Goal: Task Accomplishment & Management: Manage account settings

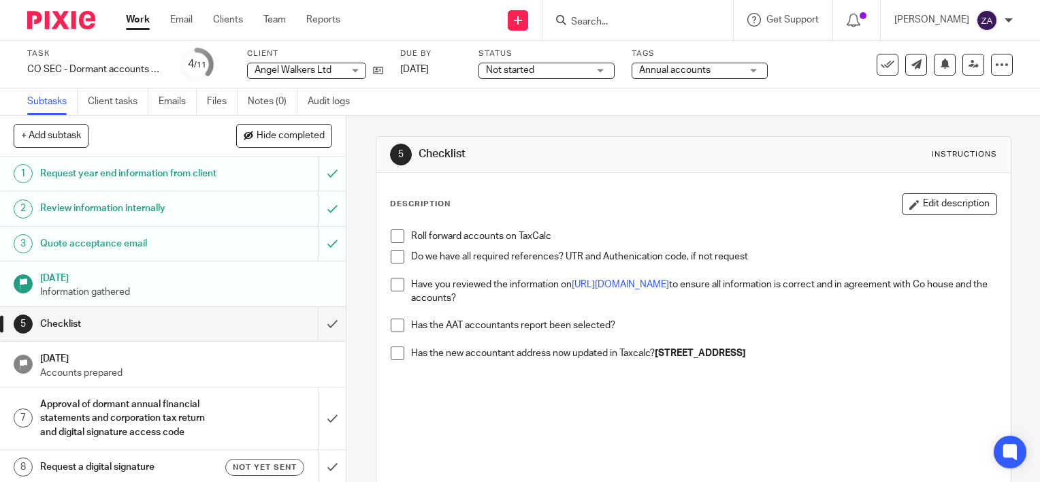
scroll to position [68, 0]
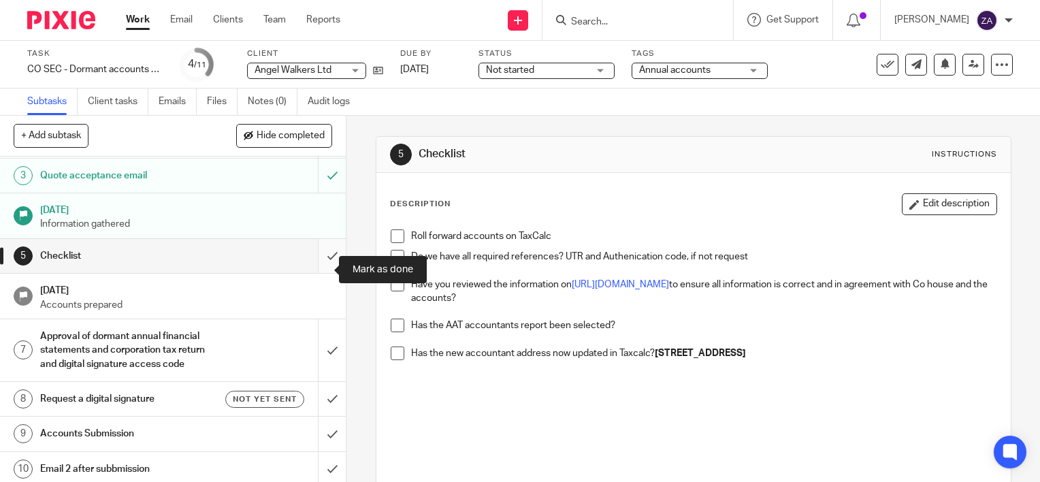
click at [317, 271] on input "submit" at bounding box center [173, 256] width 346 height 34
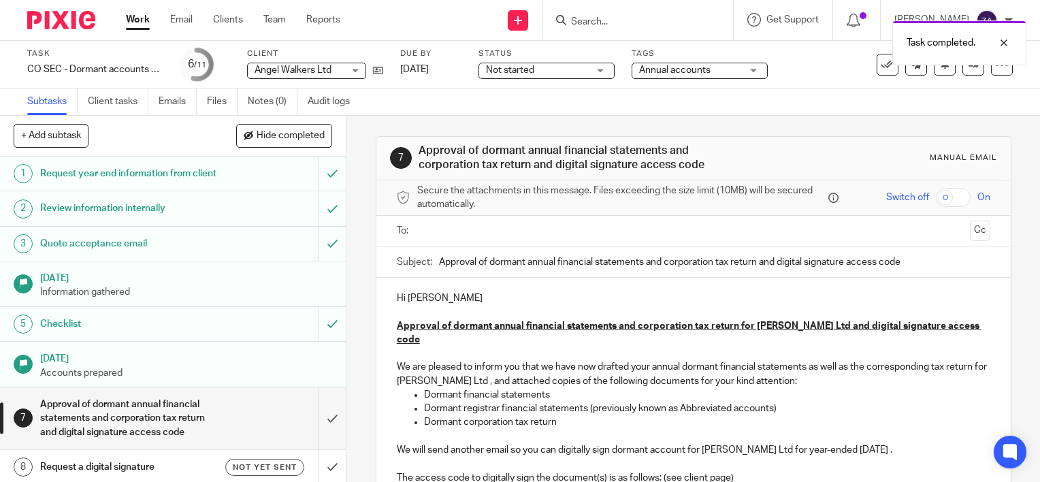
scroll to position [133, 0]
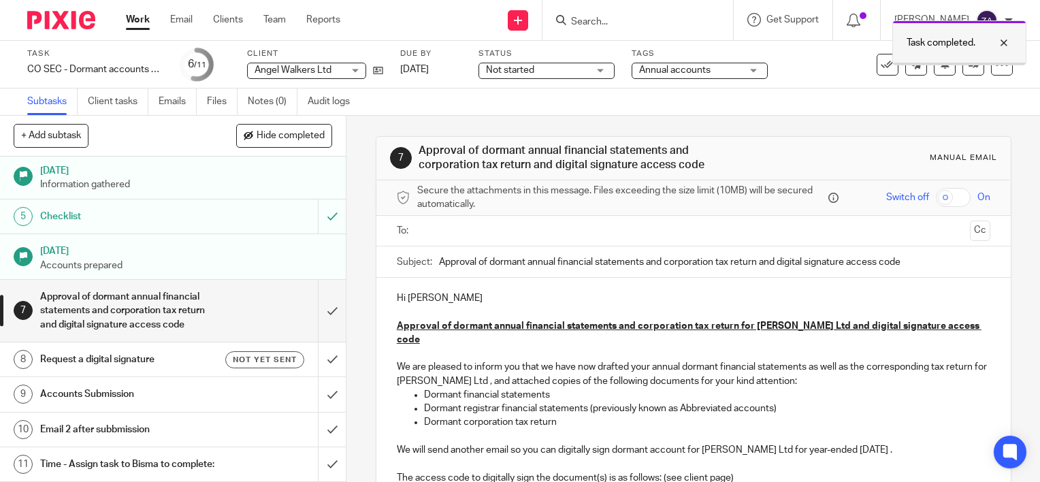
click at [1006, 44] on div at bounding box center [993, 43] width 37 height 16
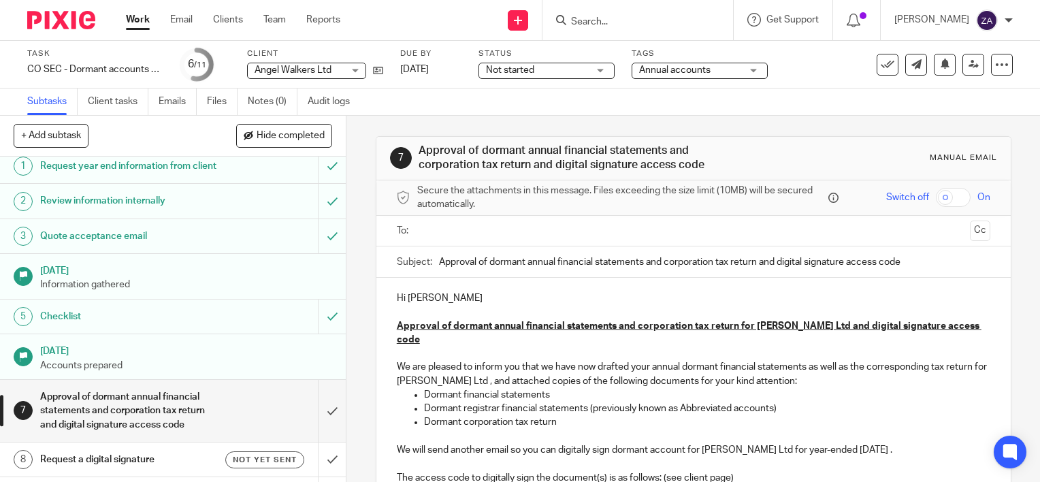
scroll to position [0, 0]
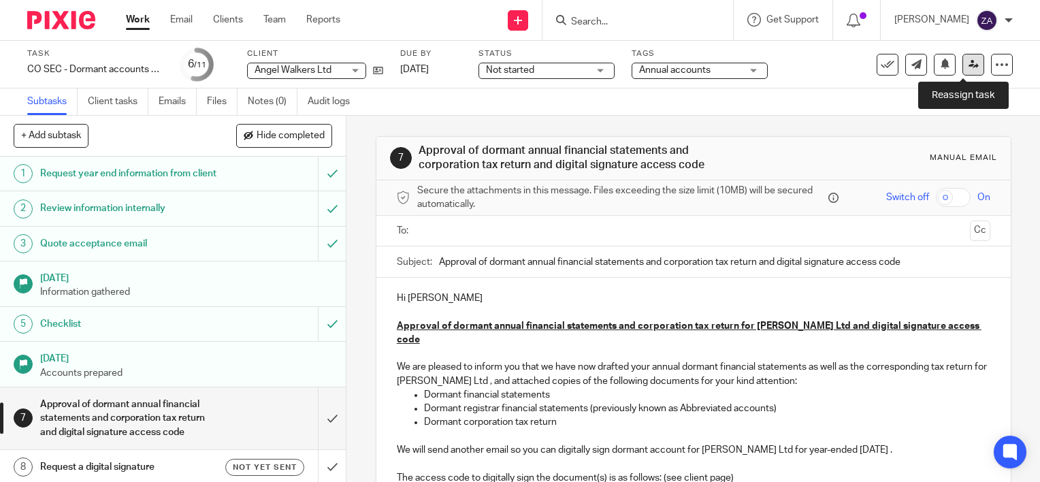
click at [968, 61] on icon at bounding box center [973, 64] width 10 height 10
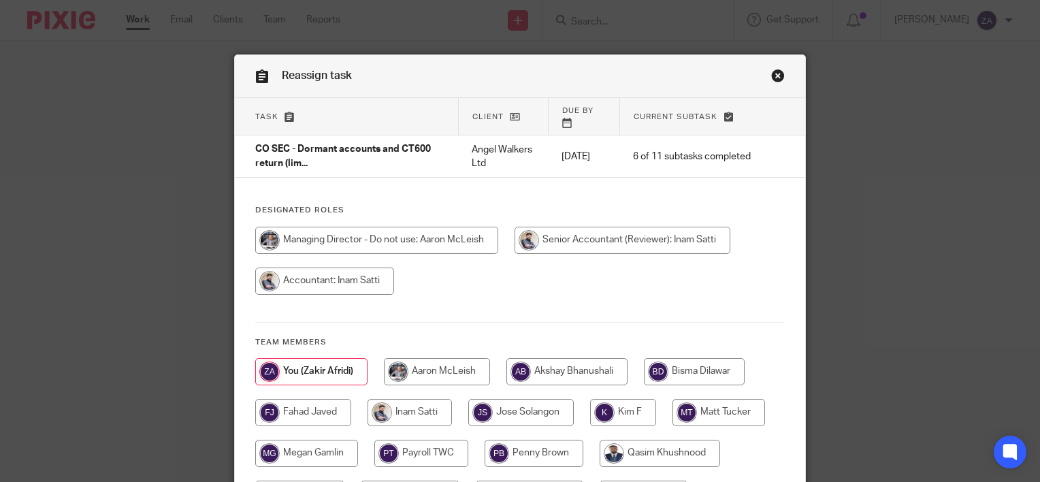
click at [420, 399] on input "radio" at bounding box center [409, 412] width 84 height 27
radio input "true"
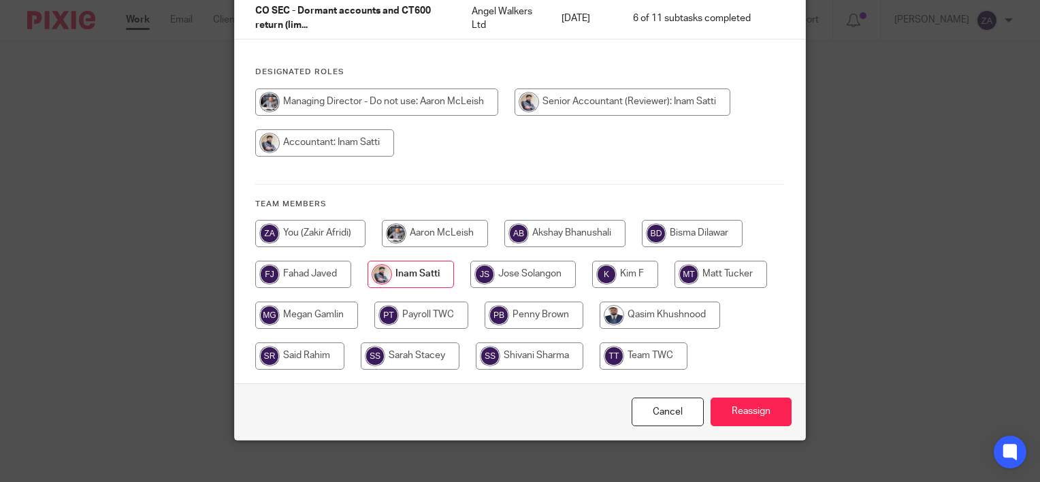
scroll to position [140, 0]
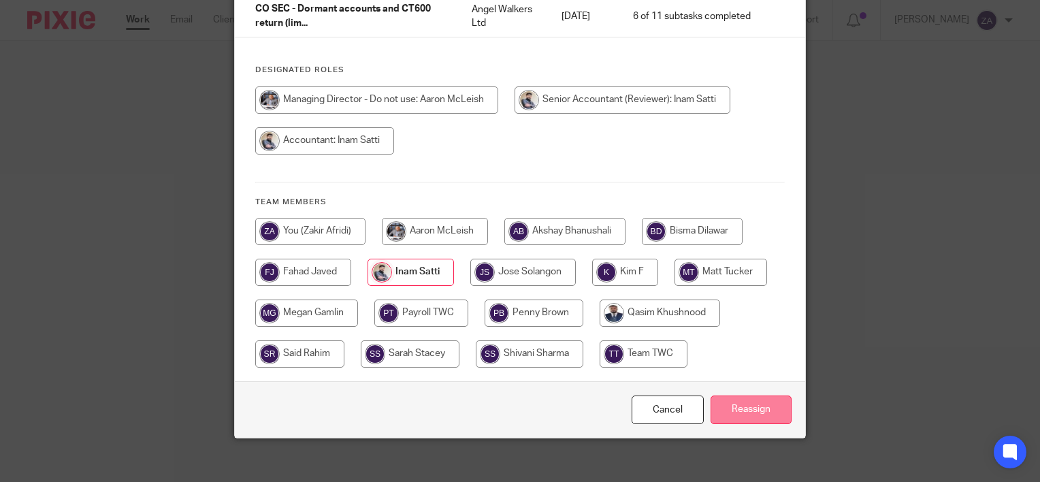
click at [724, 395] on input "Reassign" at bounding box center [750, 409] width 81 height 29
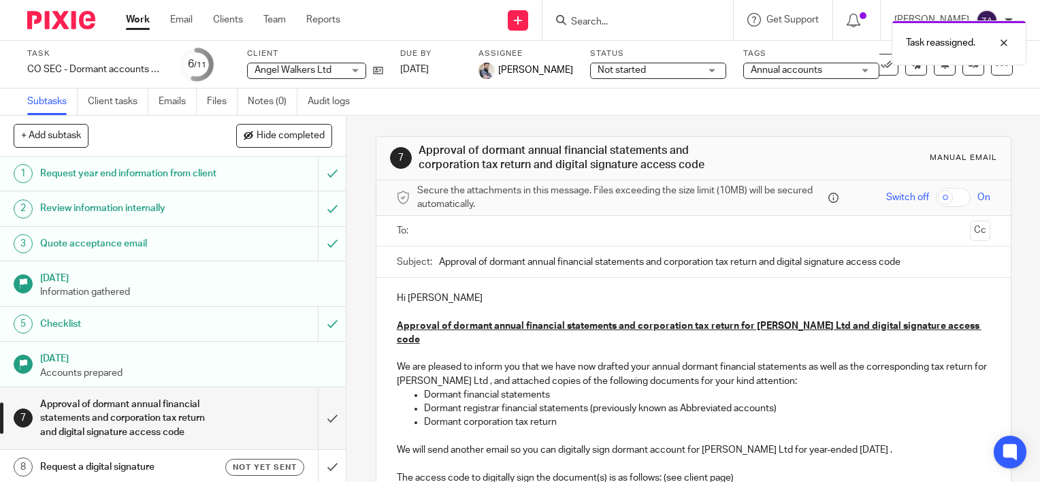
click at [146, 20] on link "Work" at bounding box center [138, 20] width 24 height 14
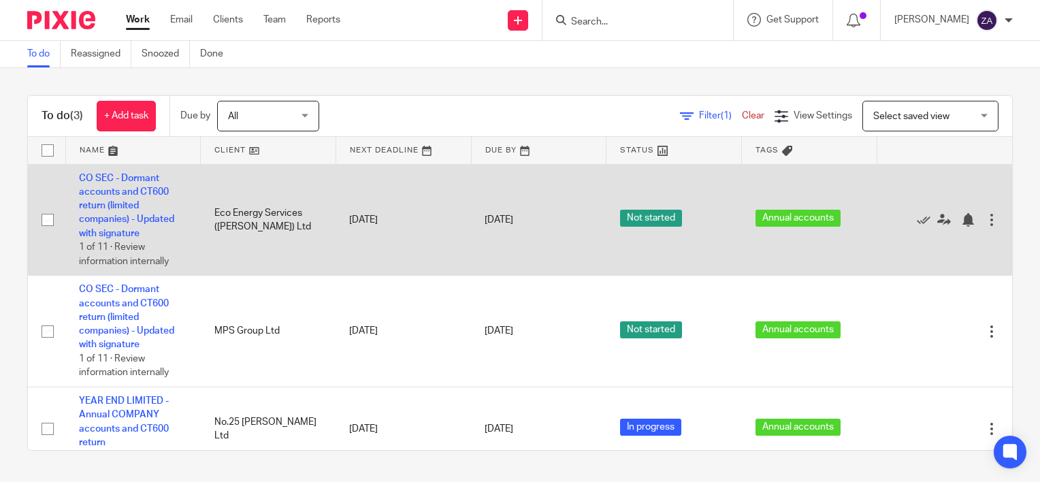
click at [138, 225] on td "CO SEC - Dormant accounts and CT600 return (limited companies) - Updated with s…" at bounding box center [132, 220] width 135 height 112
click at [118, 217] on link "CO SEC - Dormant accounts and CT600 return (limited companies) - Updated with s…" at bounding box center [126, 206] width 95 height 65
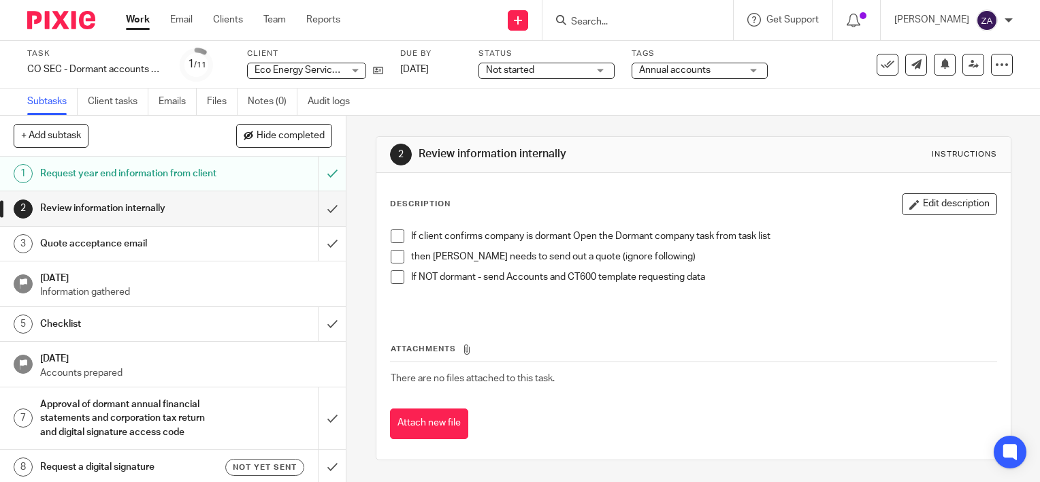
click at [169, 167] on h1 "Request year end information from client" at bounding box center [128, 173] width 176 height 20
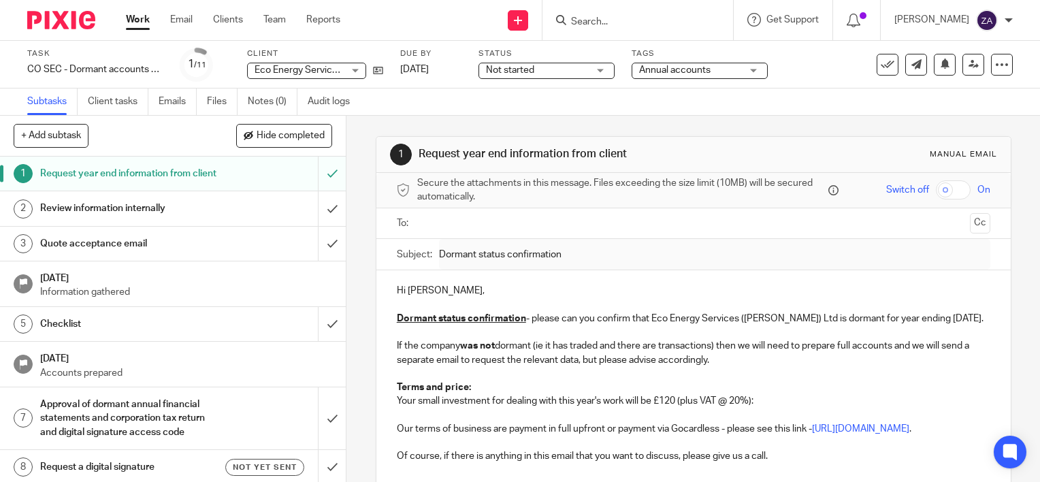
click at [130, 218] on h1 "Review information internally" at bounding box center [128, 208] width 176 height 20
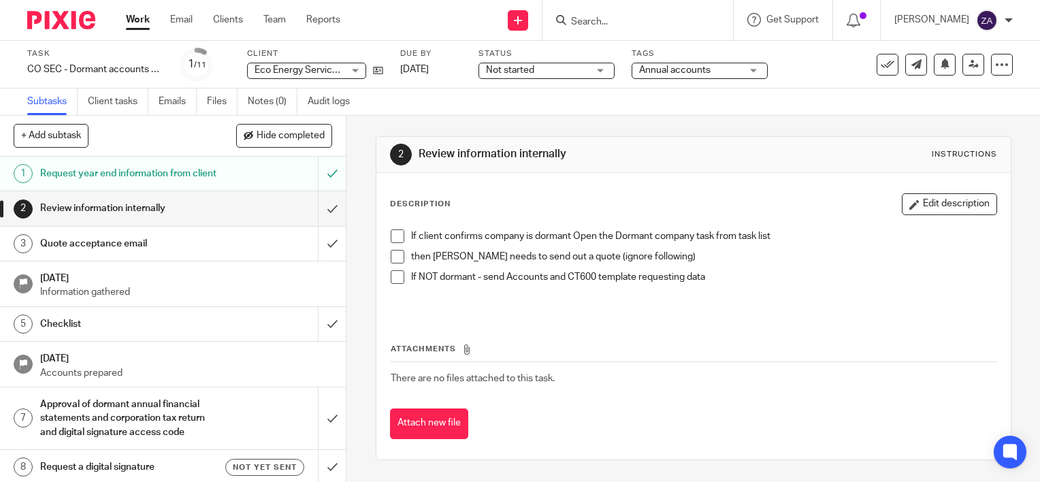
click at [80, 254] on h1 "Quote acceptance email" at bounding box center [128, 243] width 176 height 20
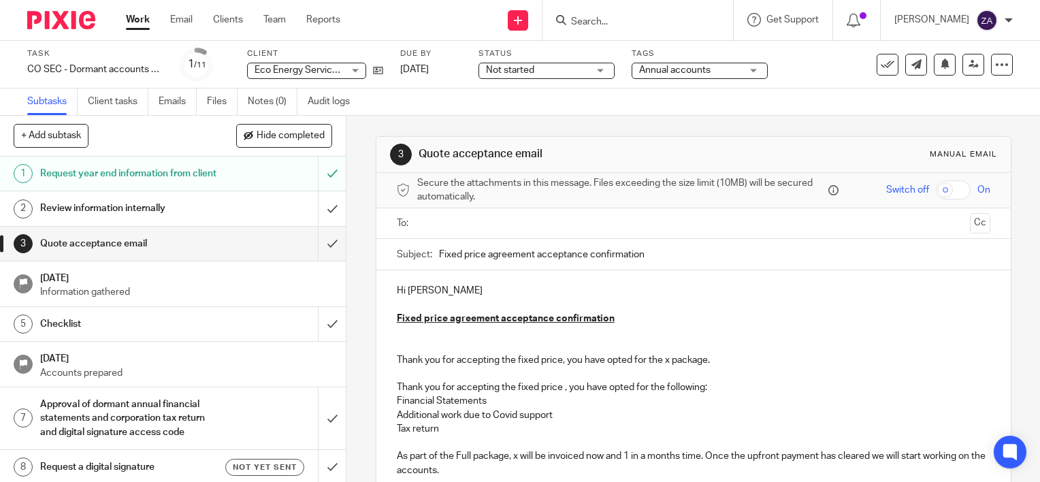
click at [152, 180] on h1 "Request year end information from client" at bounding box center [128, 173] width 176 height 20
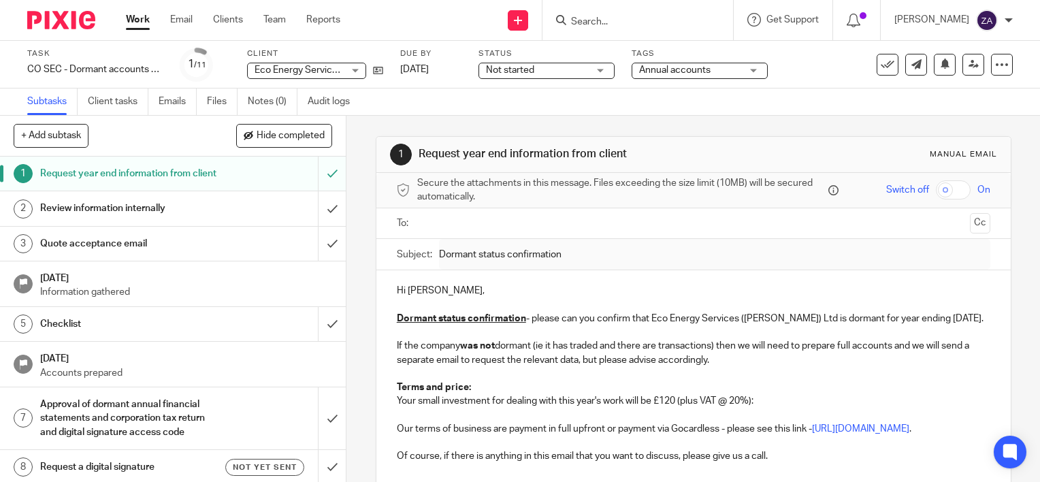
click at [274, 67] on span "Eco Energy Services ([PERSON_NAME]) Ltd" at bounding box center [347, 70] width 186 height 10
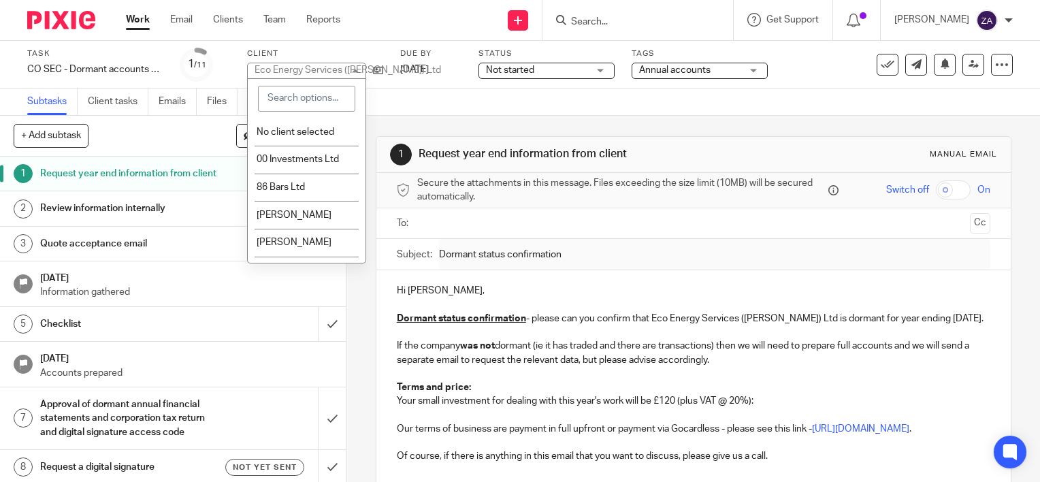
click at [429, 15] on div "Send new email Create task Add client Request signature Get Support Contact Sup…" at bounding box center [700, 20] width 679 height 40
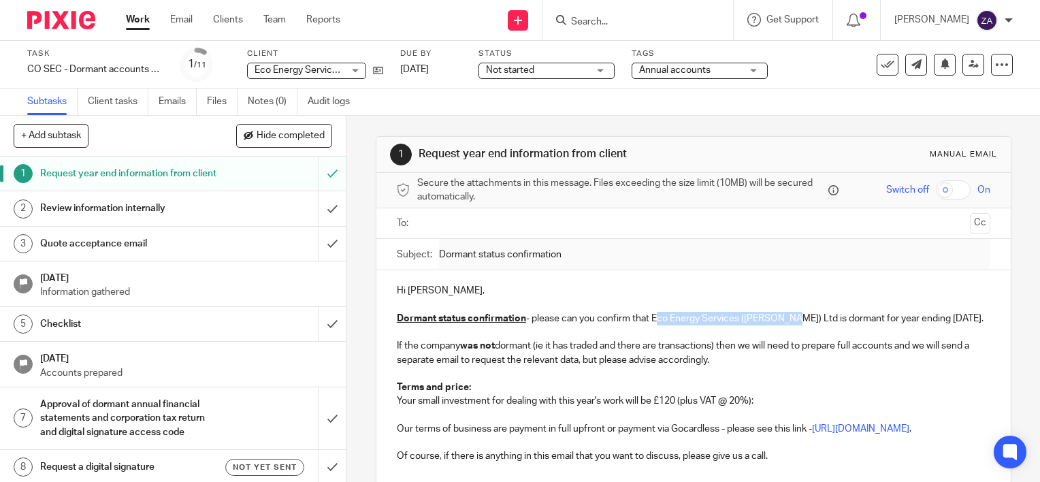
drag, startPoint x: 649, startPoint y: 318, endPoint x: 780, endPoint y: 320, distance: 131.3
click at [780, 320] on p "Dormant status confirmation - please can you confirm that Eco Energy Services (…" at bounding box center [693, 319] width 593 height 14
copy p "Eco Energy Services ([PERSON_NAME]) Ltd"
click at [101, 218] on h1 "Review information internally" at bounding box center [128, 208] width 176 height 20
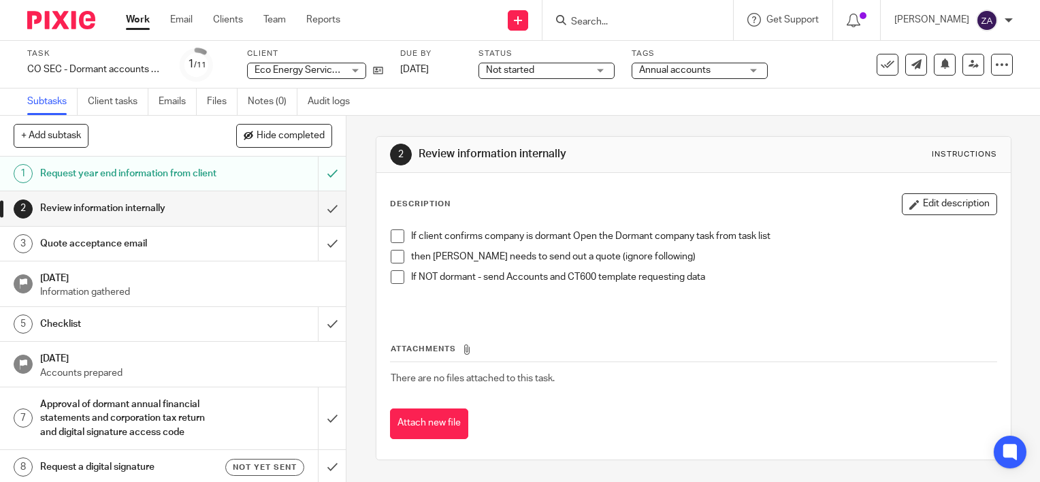
click at [574, 71] on span "Not started" at bounding box center [537, 70] width 102 height 14
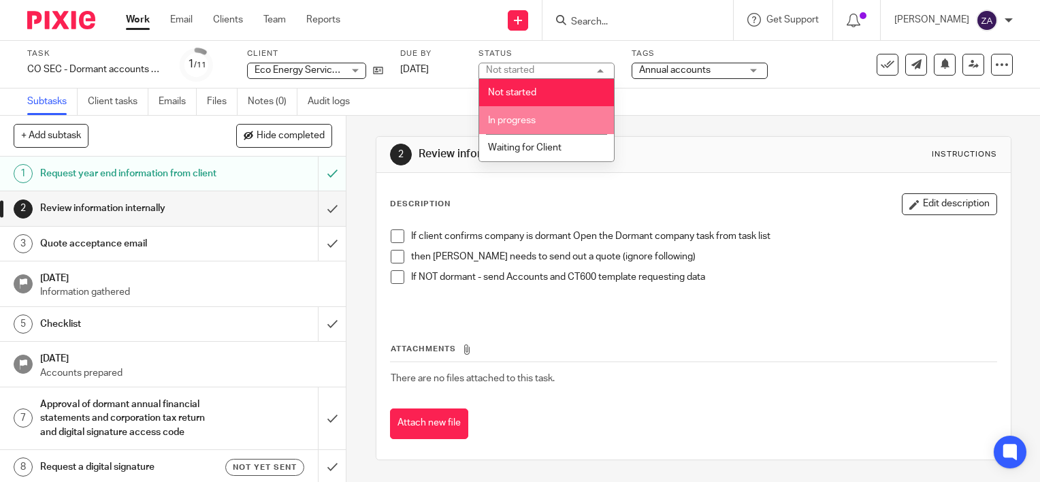
click at [561, 120] on li "In progress" at bounding box center [546, 120] width 135 height 28
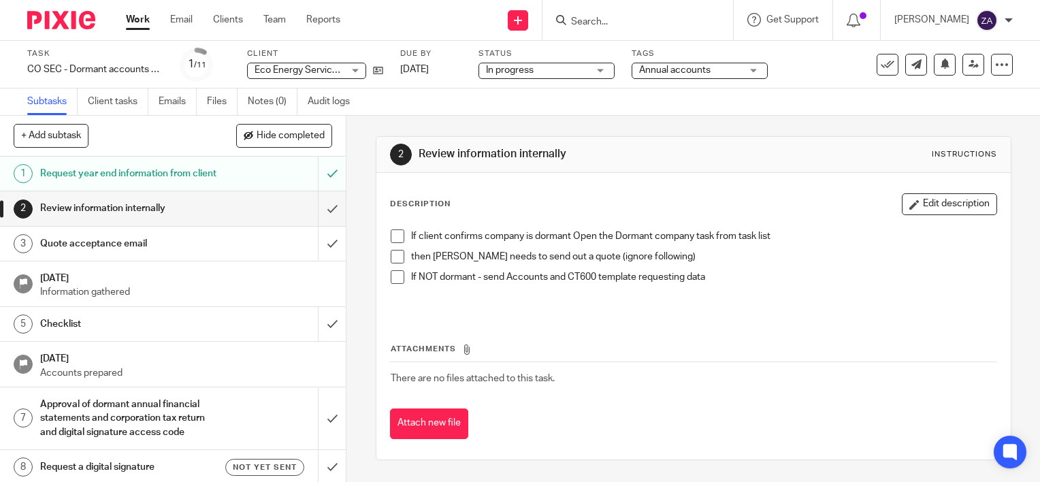
click at [760, 75] on div "Annual accounts" at bounding box center [699, 71] width 136 height 16
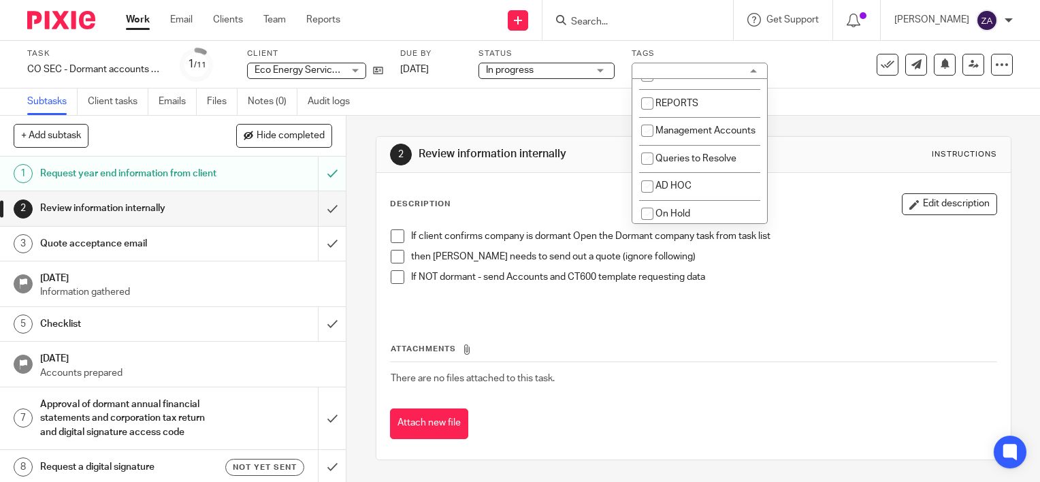
scroll to position [427, 0]
click at [823, 73] on div "Task CO SEC - Dormant accounts and CT600 return (limited companies) - Updated w…" at bounding box center [437, 64] width 821 height 33
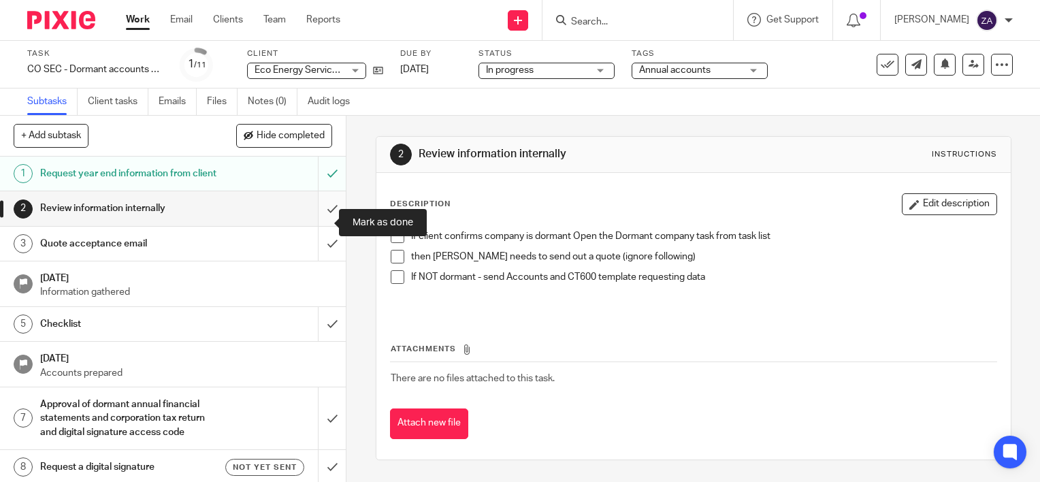
click at [319, 225] on input "submit" at bounding box center [173, 208] width 346 height 34
click at [147, 254] on h1 "Quote acceptance email" at bounding box center [128, 243] width 176 height 20
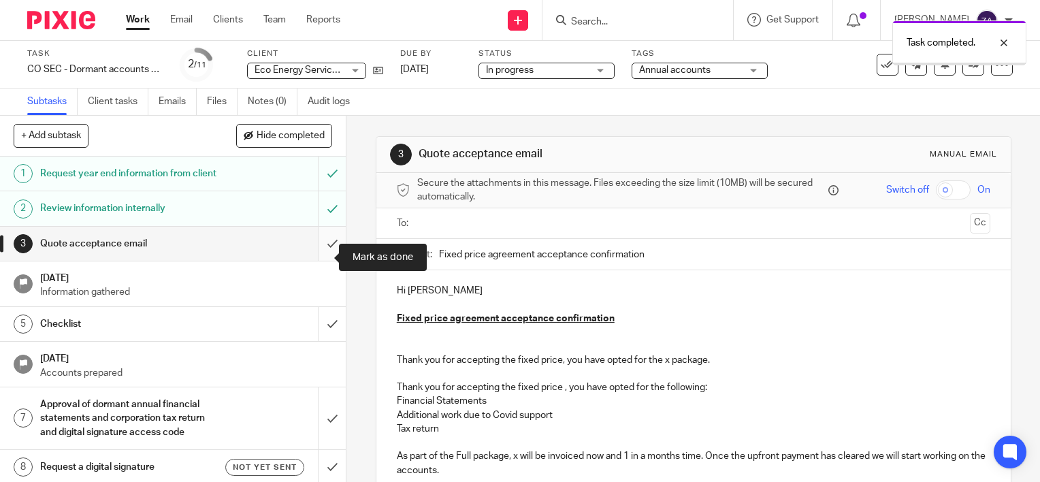
click at [320, 259] on input "submit" at bounding box center [173, 244] width 346 height 34
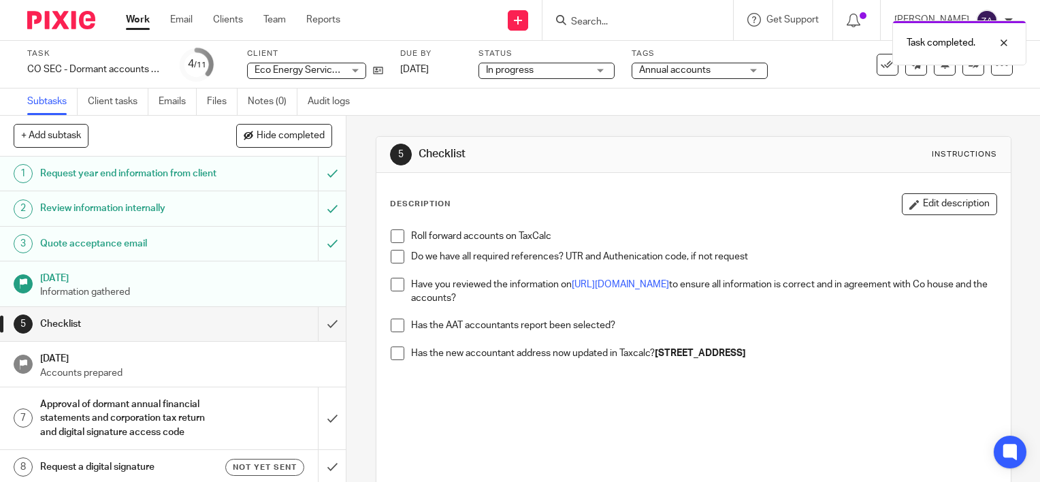
click at [234, 285] on h1 "[DATE]" at bounding box center [186, 276] width 293 height 17
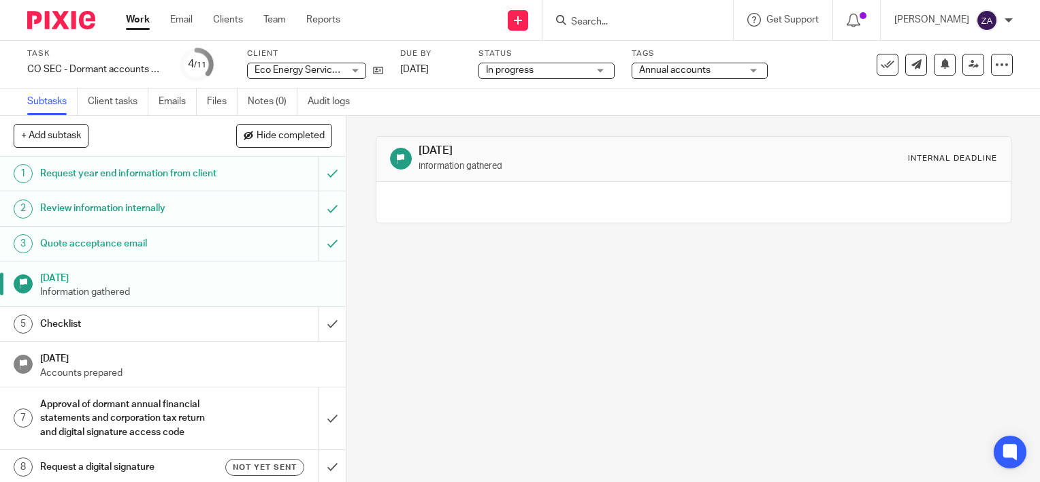
click at [163, 334] on h1 "Checklist" at bounding box center [128, 324] width 176 height 20
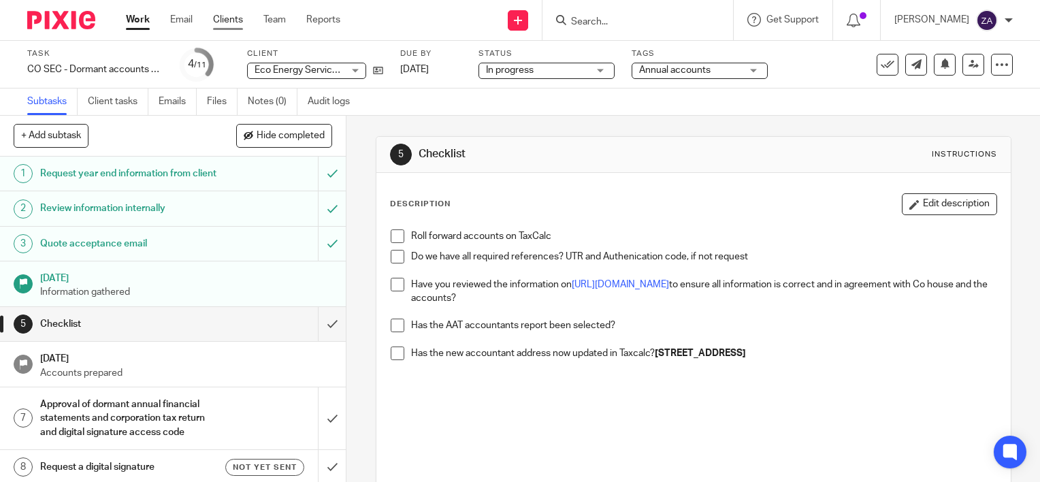
click at [217, 22] on link "Clients" at bounding box center [228, 20] width 30 height 14
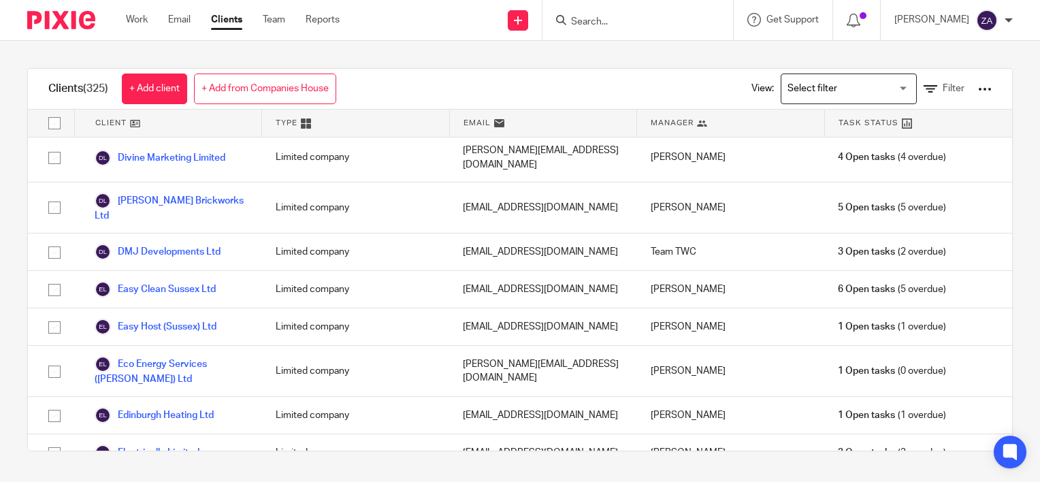
scroll to position [3130, 0]
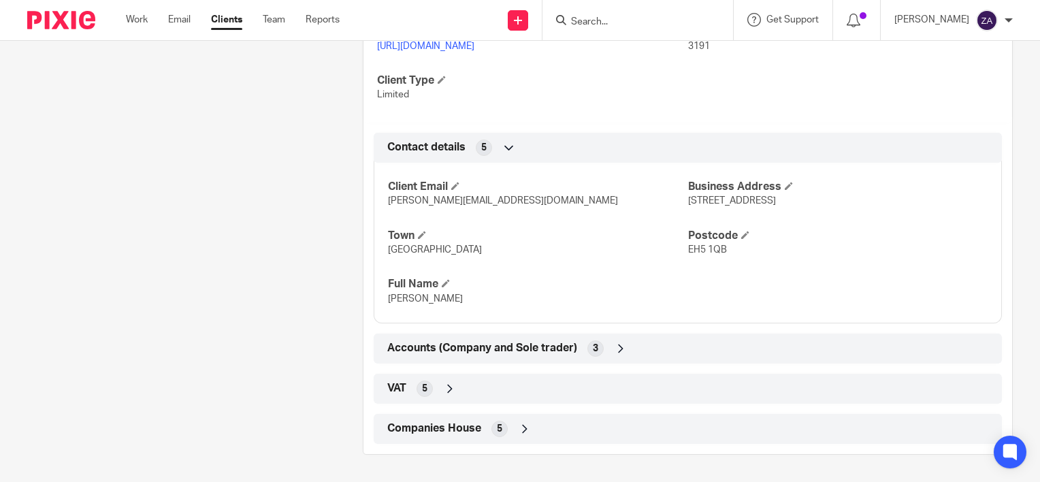
scroll to position [627, 0]
click at [628, 347] on div "Accounts (Company and Sole trader) 3" at bounding box center [688, 348] width 608 height 23
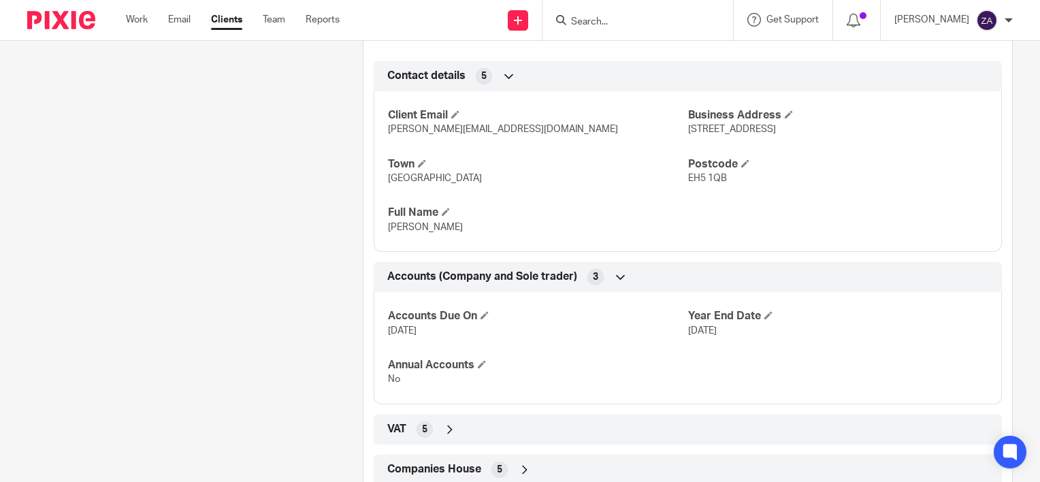
scroll to position [738, 0]
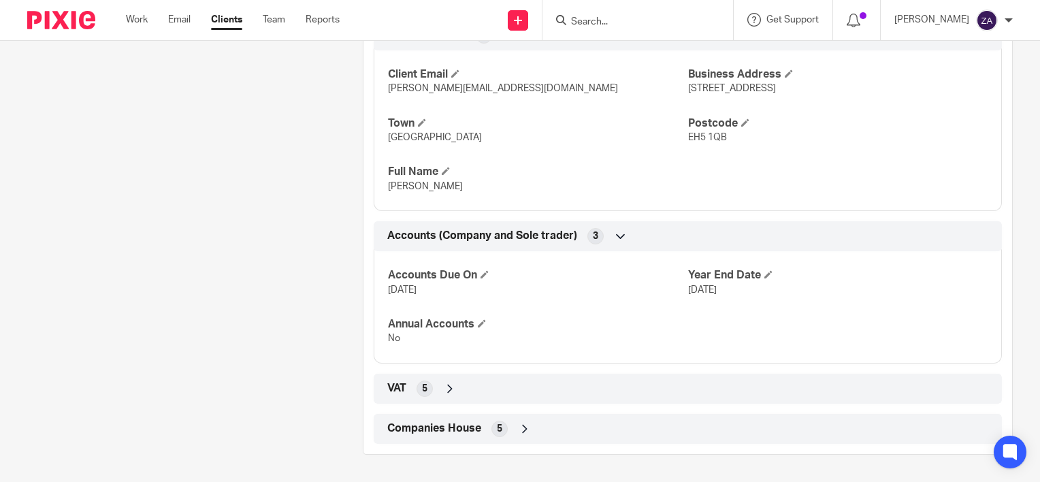
click at [535, 392] on div "VAT 5" at bounding box center [688, 388] width 608 height 23
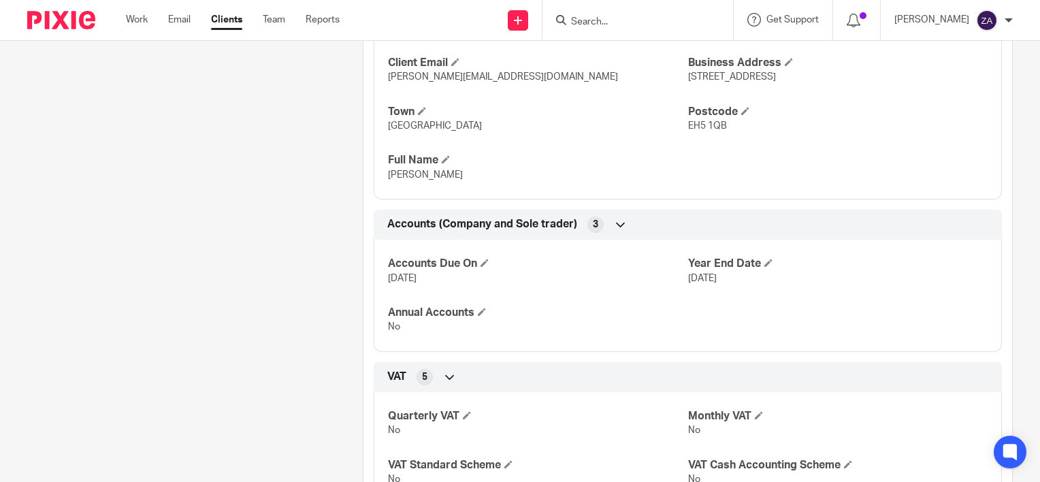
scroll to position [899, 0]
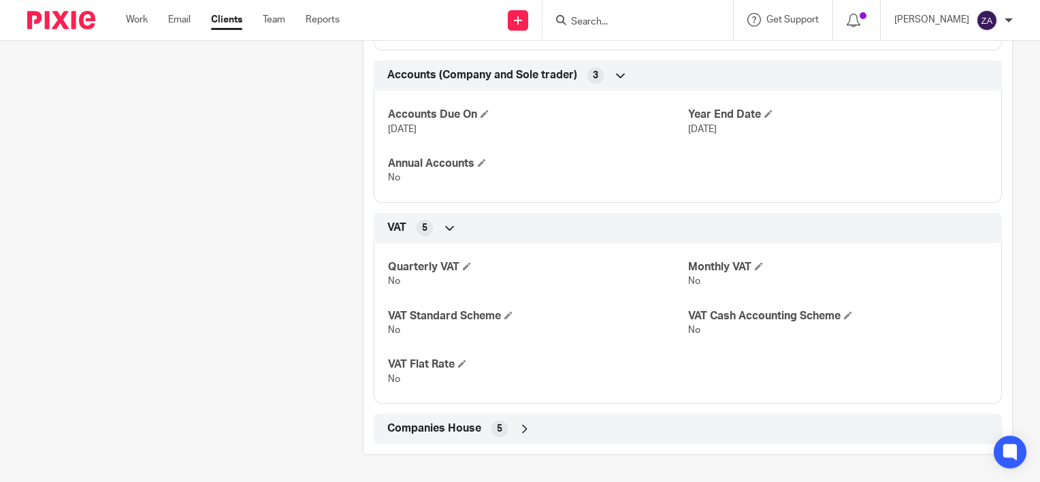
click at [660, 433] on div "Companies House 5" at bounding box center [688, 428] width 608 height 23
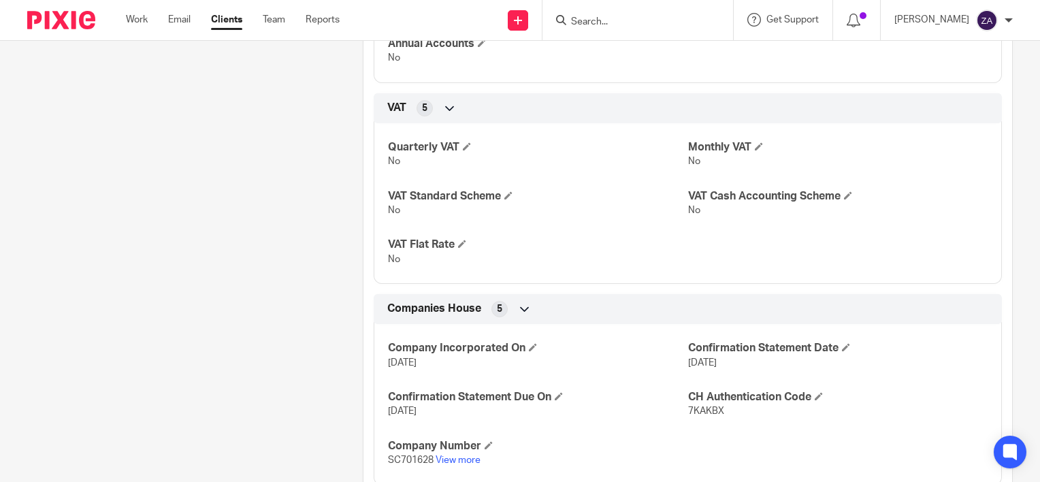
scroll to position [1060, 0]
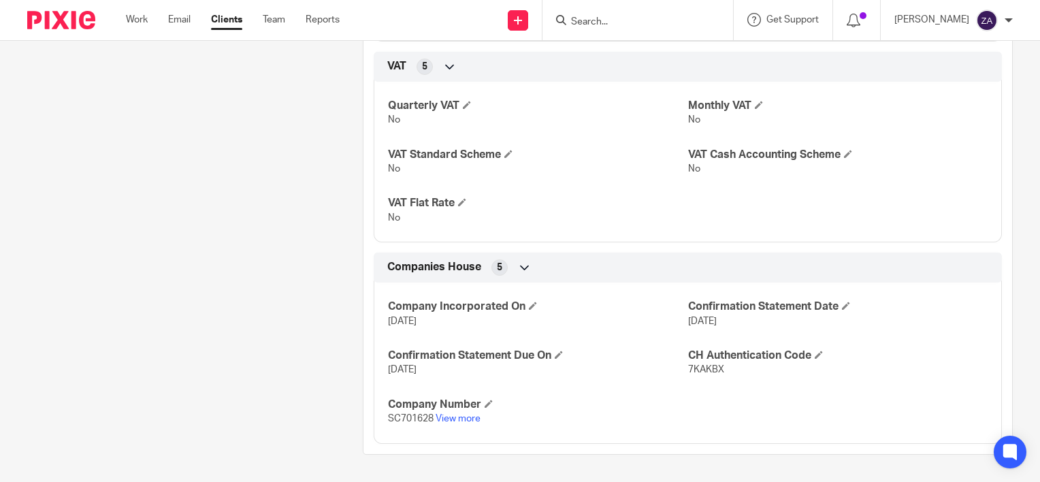
click at [695, 370] on span "7KAKBX" at bounding box center [706, 370] width 36 height 10
copy span "7KAKBX"
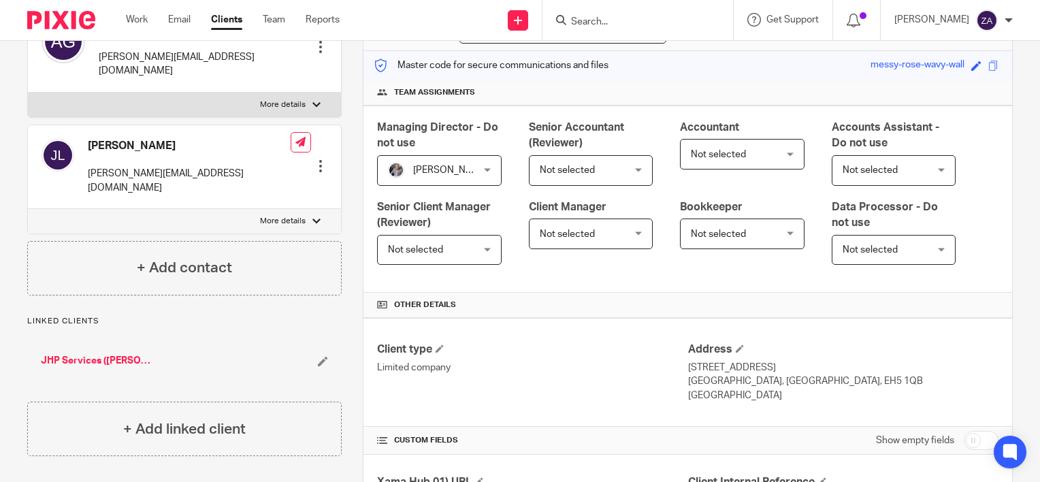
scroll to position [0, 0]
